Goal: Task Accomplishment & Management: Use online tool/utility

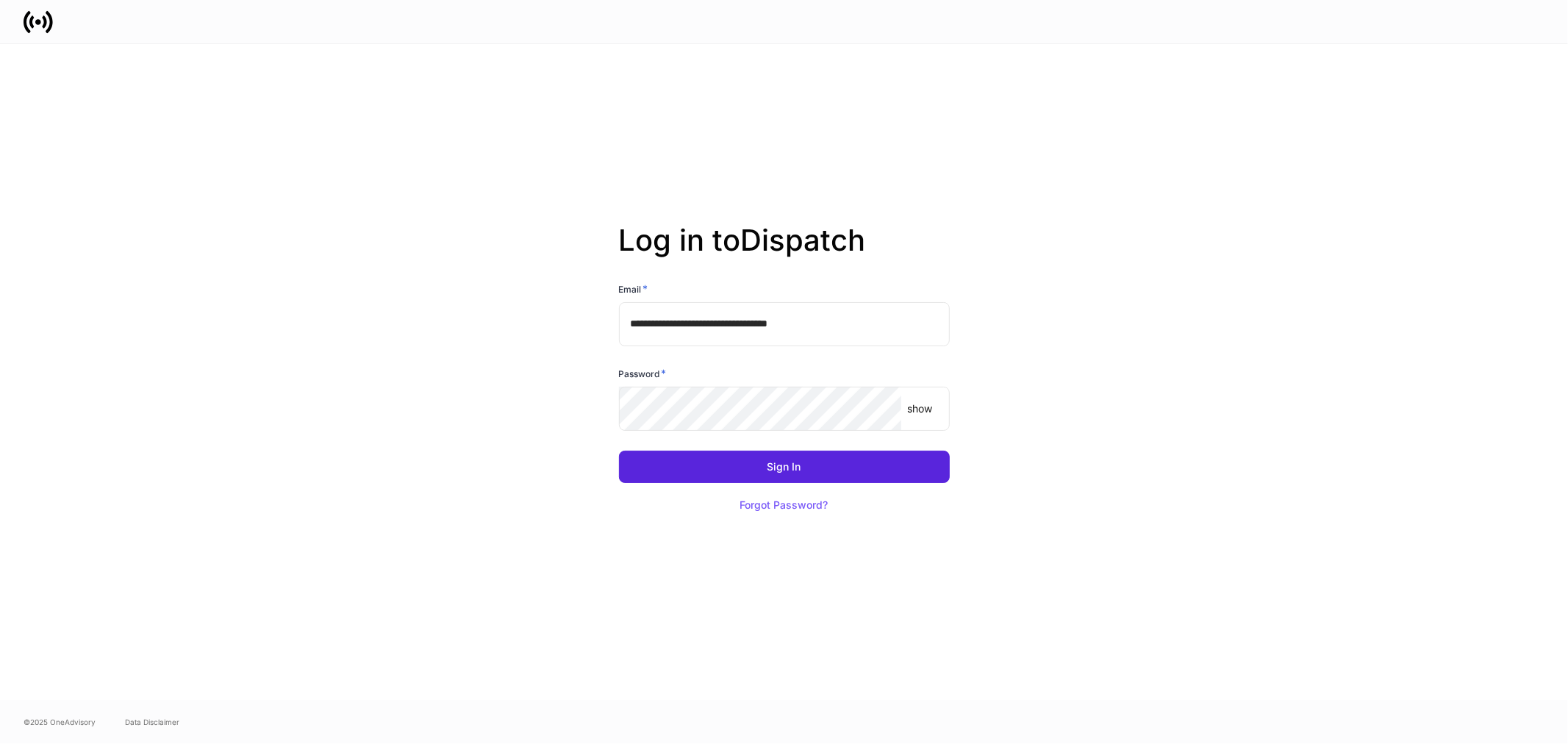
click at [876, 317] on input "**********" at bounding box center [784, 324] width 330 height 44
type input "**********"
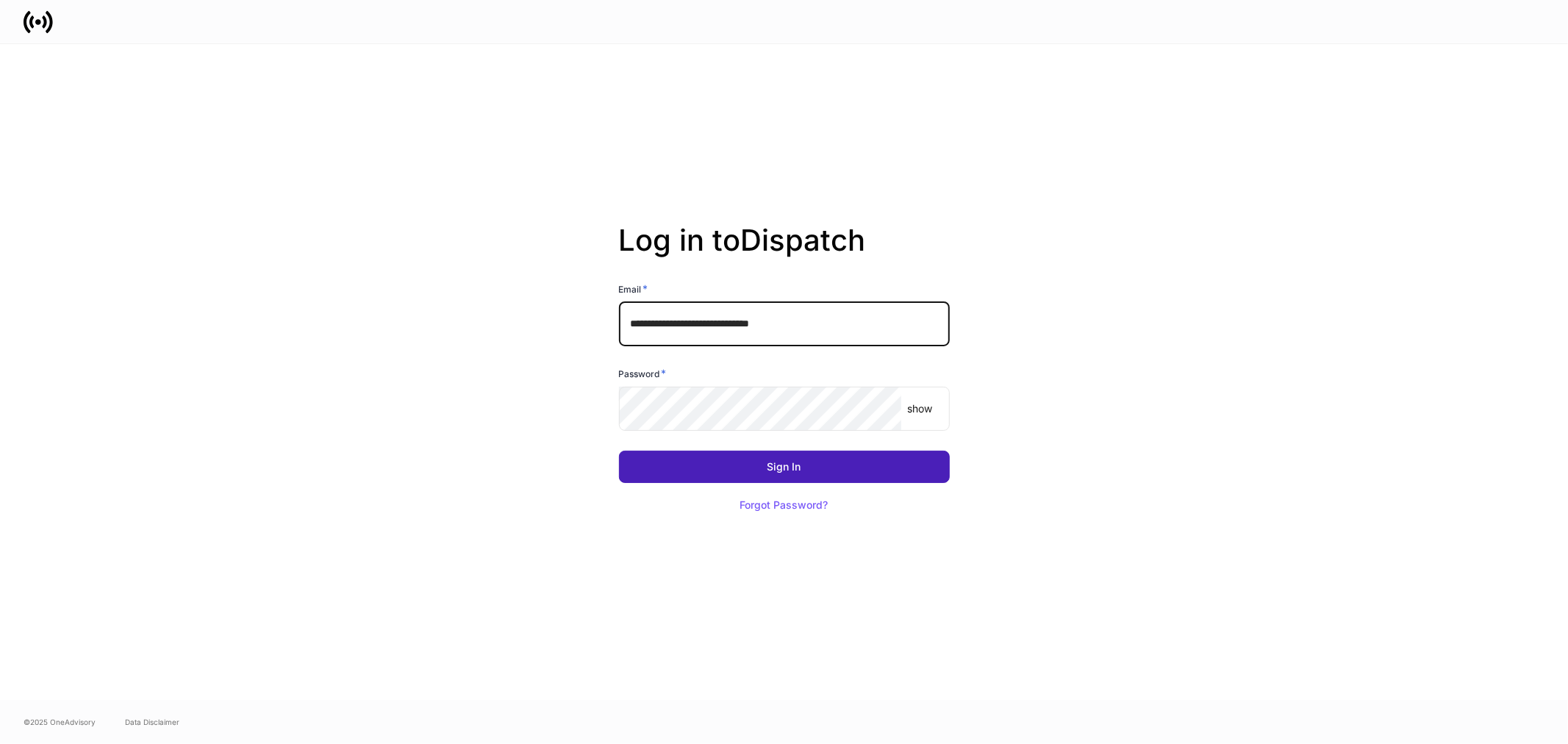
click at [817, 473] on button "Sign In" at bounding box center [784, 467] width 330 height 33
